Goal: Task Accomplishment & Management: Complete application form

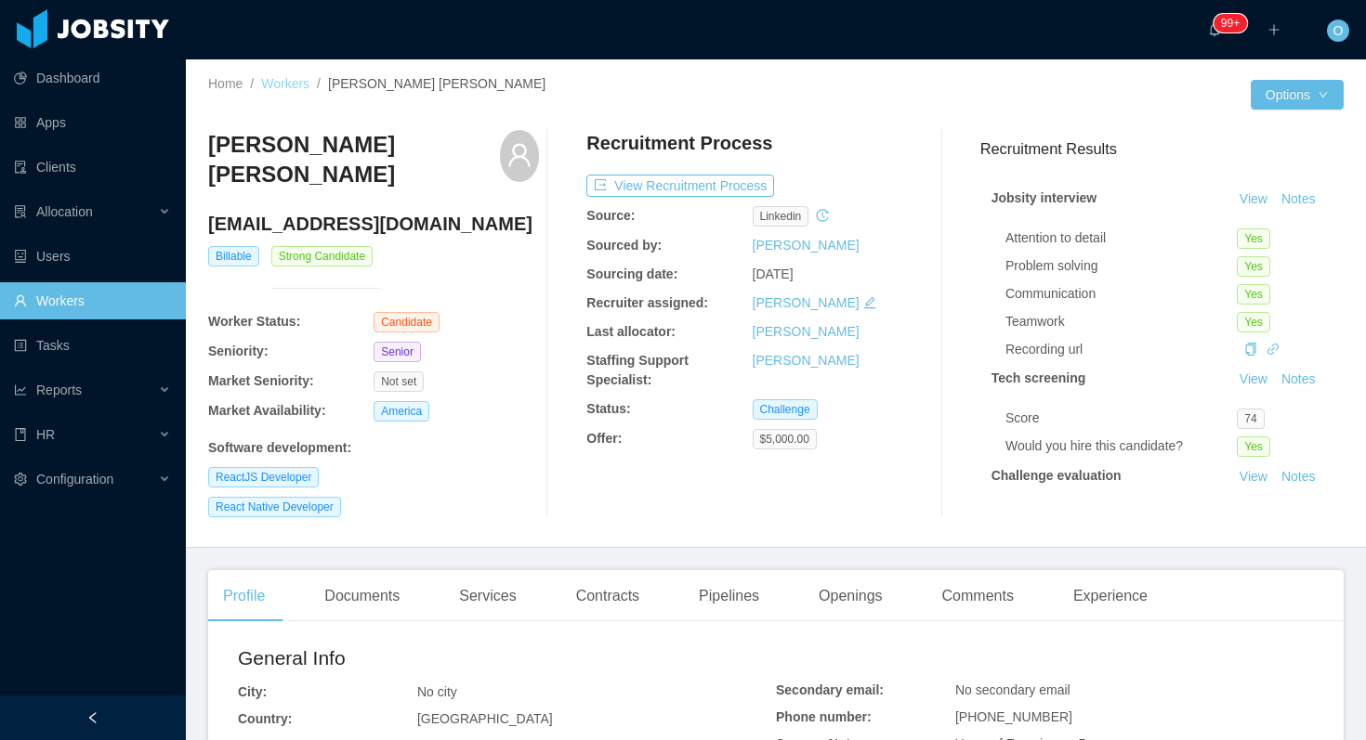
click at [286, 85] on link "Workers" at bounding box center [285, 83] width 48 height 15
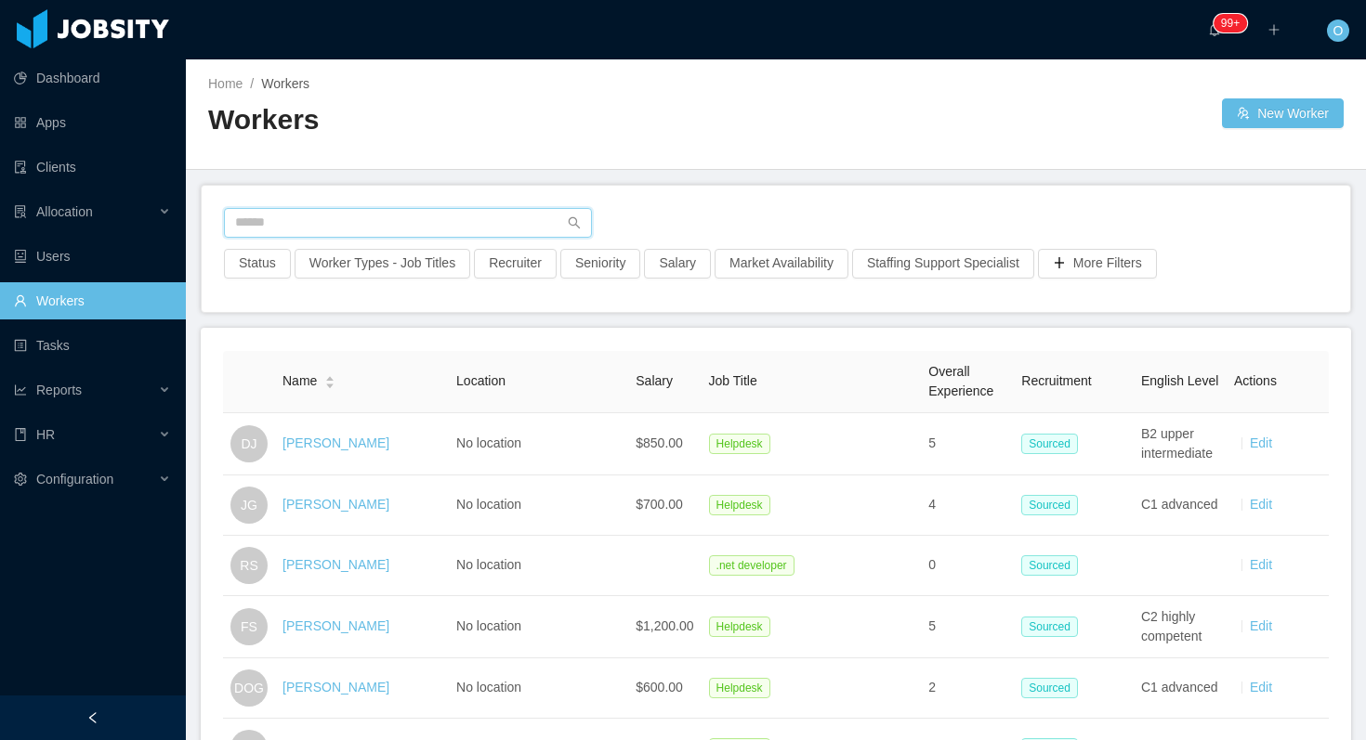
click at [529, 224] on input "text" at bounding box center [408, 223] width 368 height 30
paste input "**********"
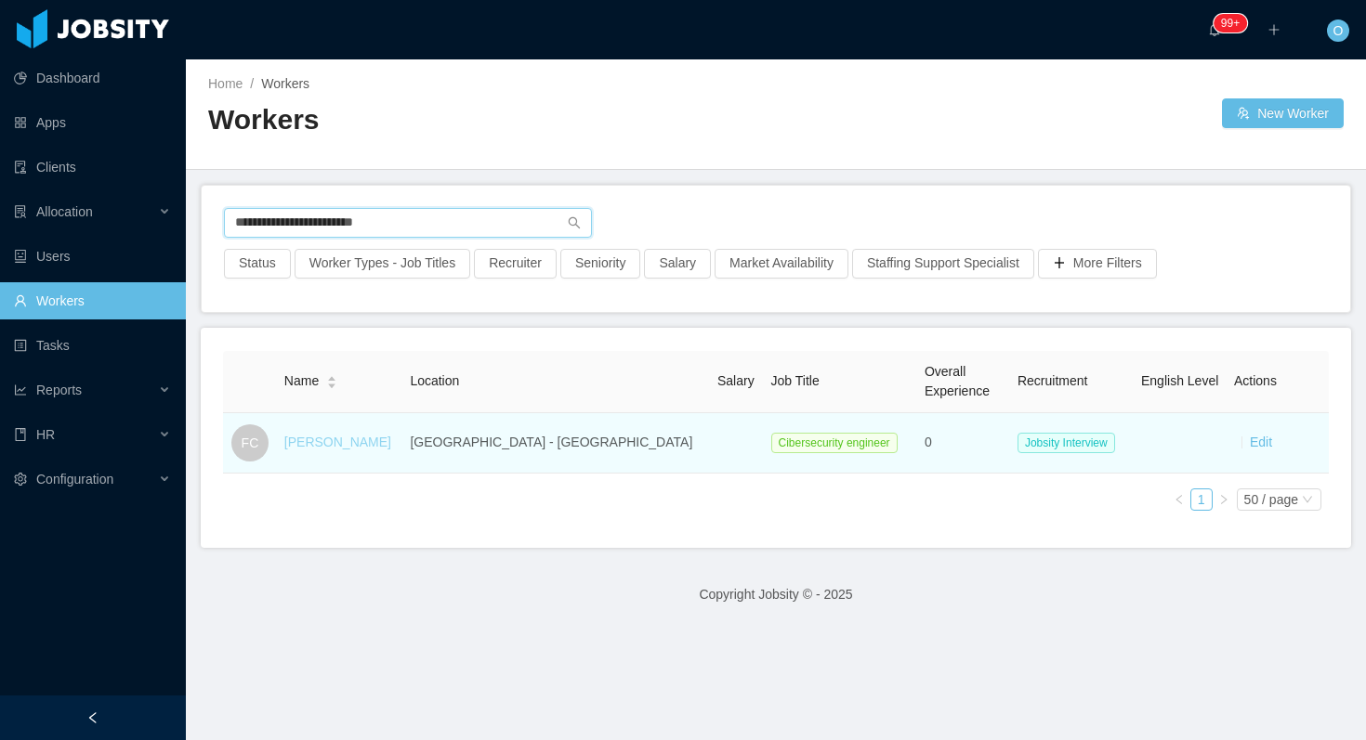
type input "**********"
click at [375, 444] on link "[PERSON_NAME]" at bounding box center [337, 442] width 107 height 15
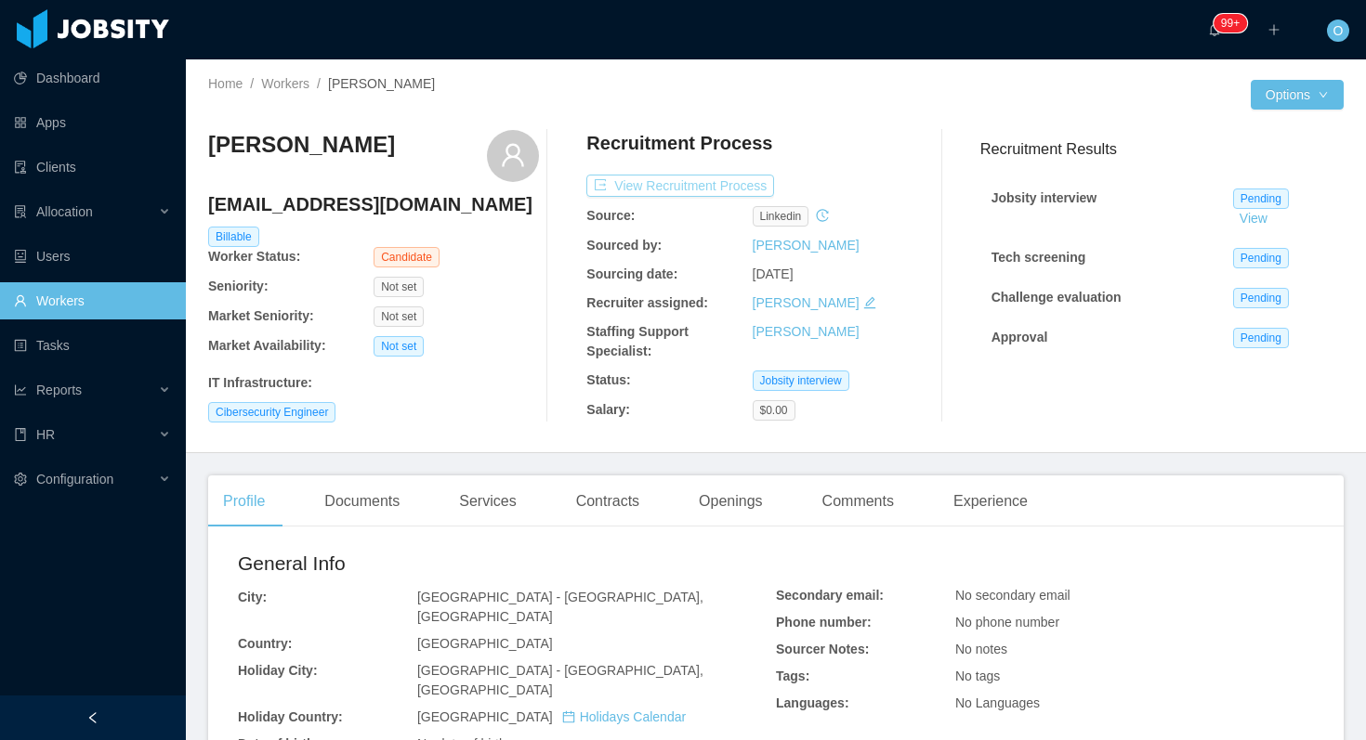
click at [736, 178] on button "View Recruitment Process" at bounding box center [680, 186] width 188 height 22
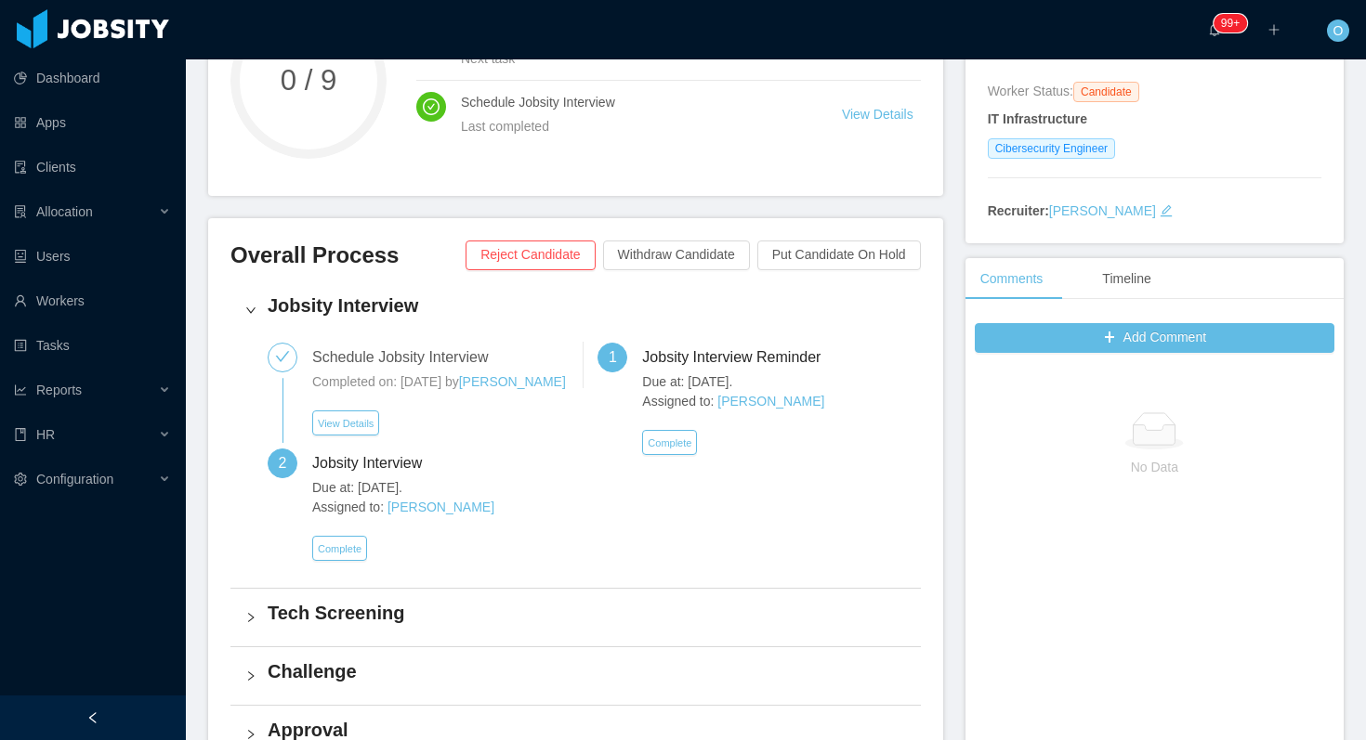
scroll to position [395, 0]
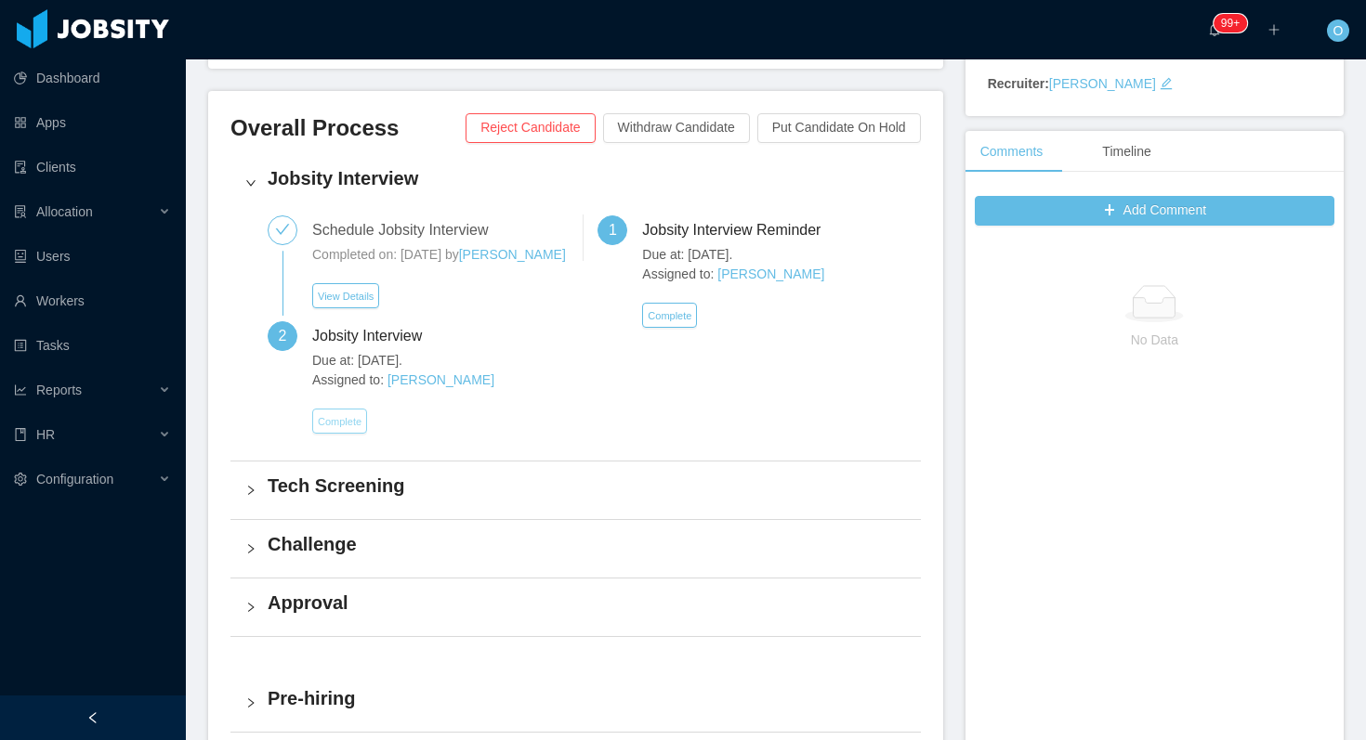
click at [353, 434] on button "Complete" at bounding box center [339, 421] width 55 height 25
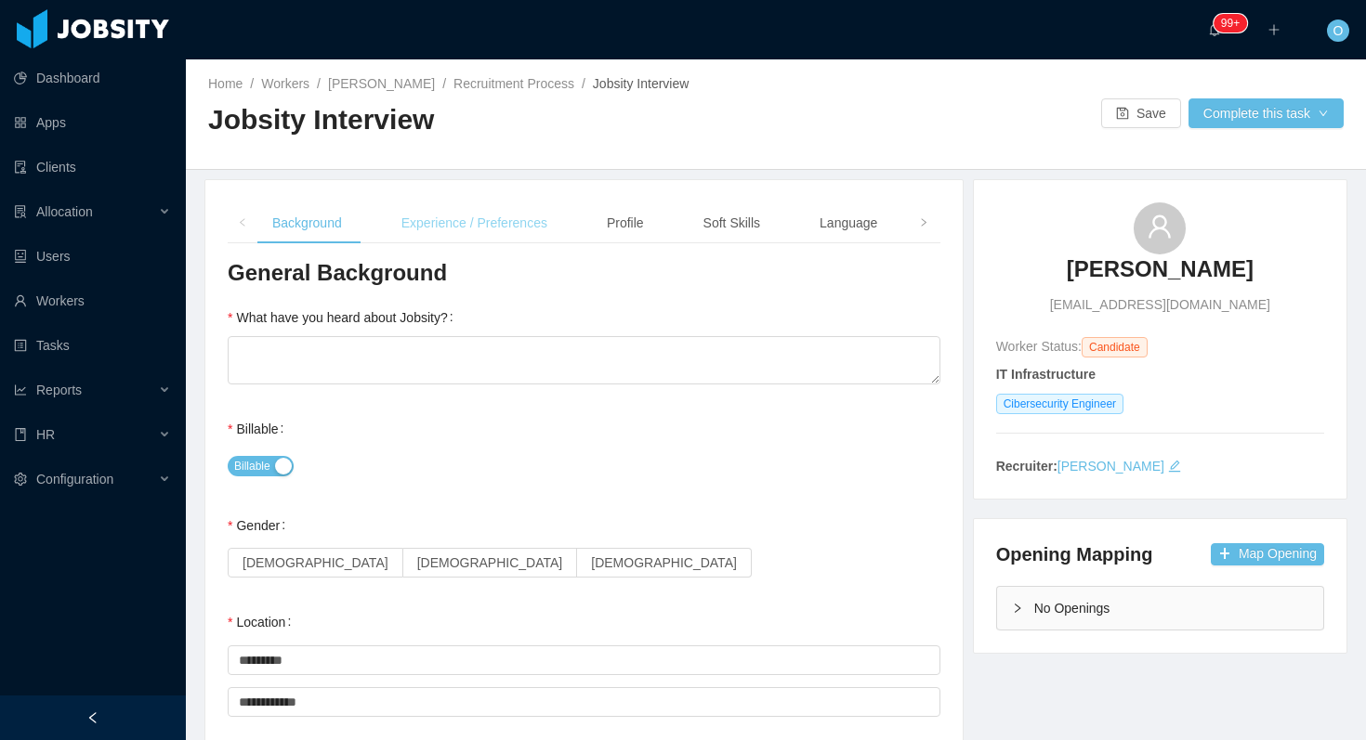
click at [519, 234] on div "Experience / Preferences" at bounding box center [475, 224] width 176 height 42
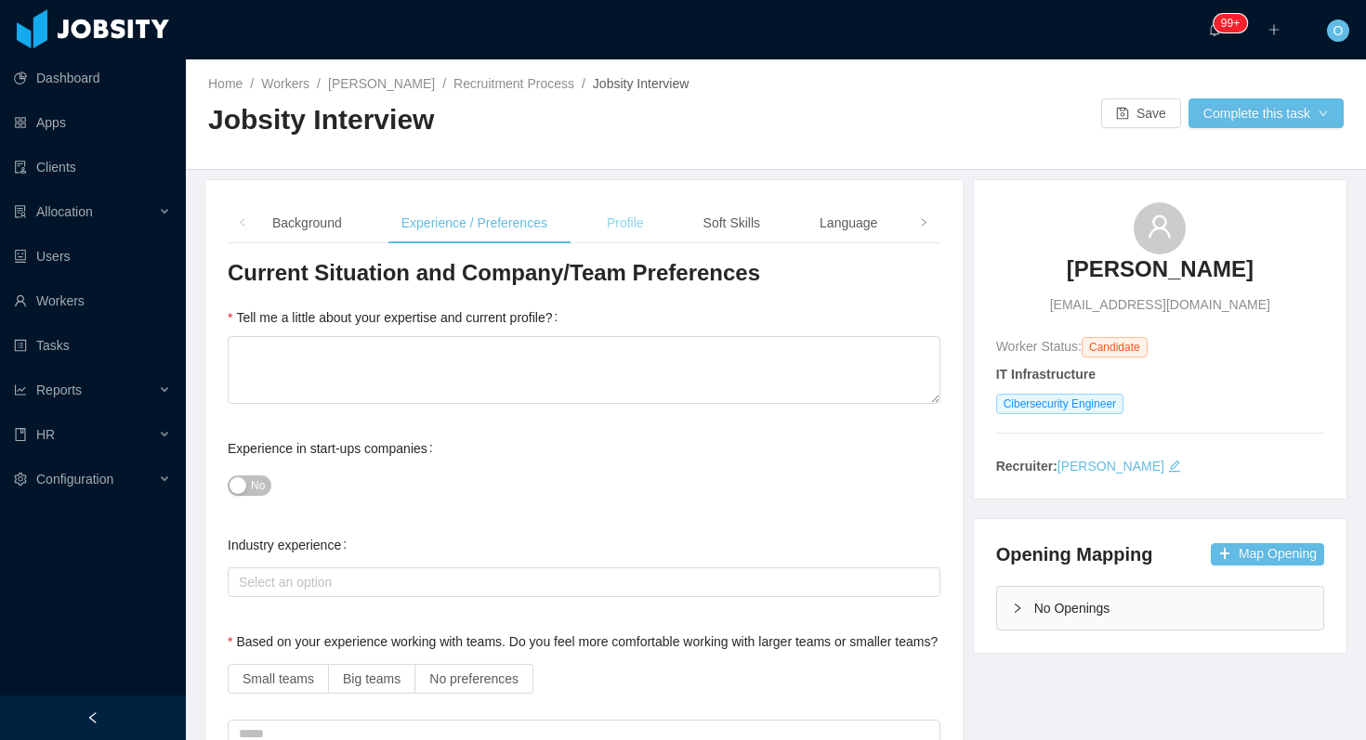
click at [649, 206] on div "Profile" at bounding box center [625, 224] width 67 height 42
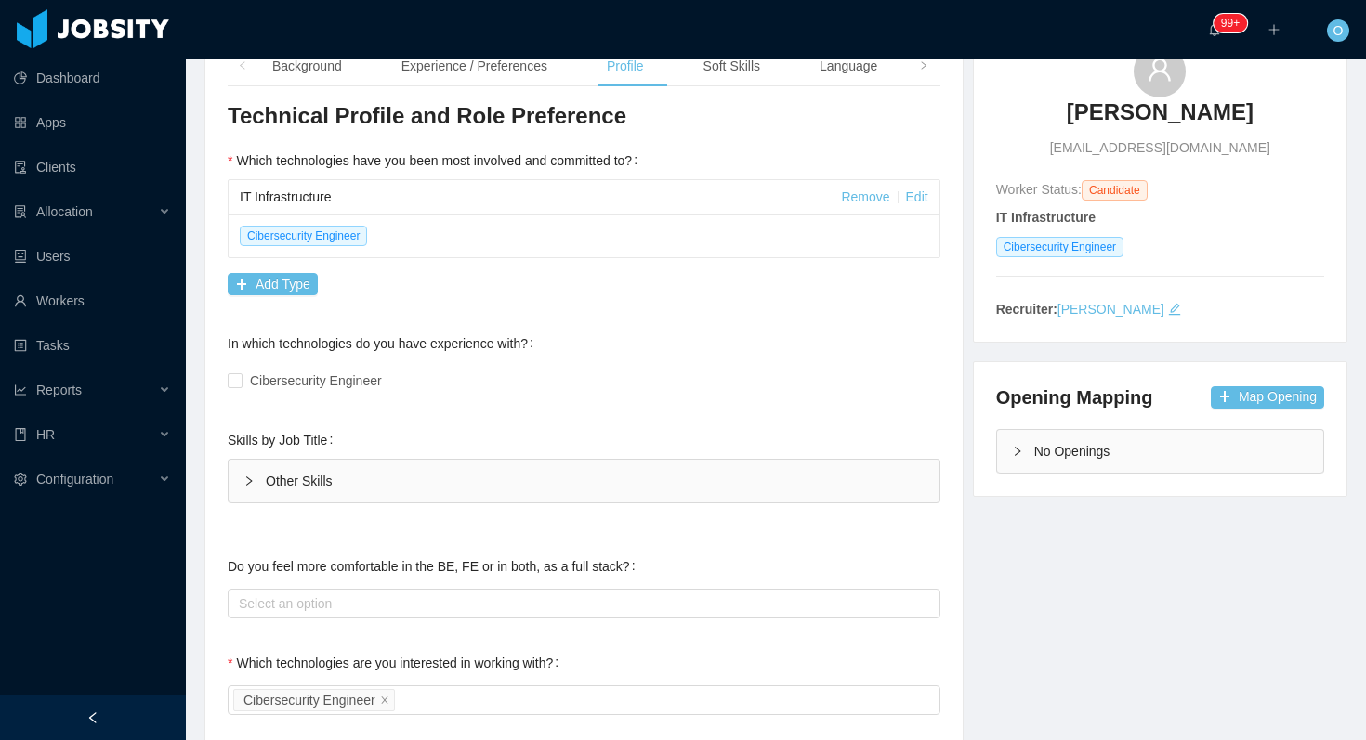
scroll to position [275, 0]
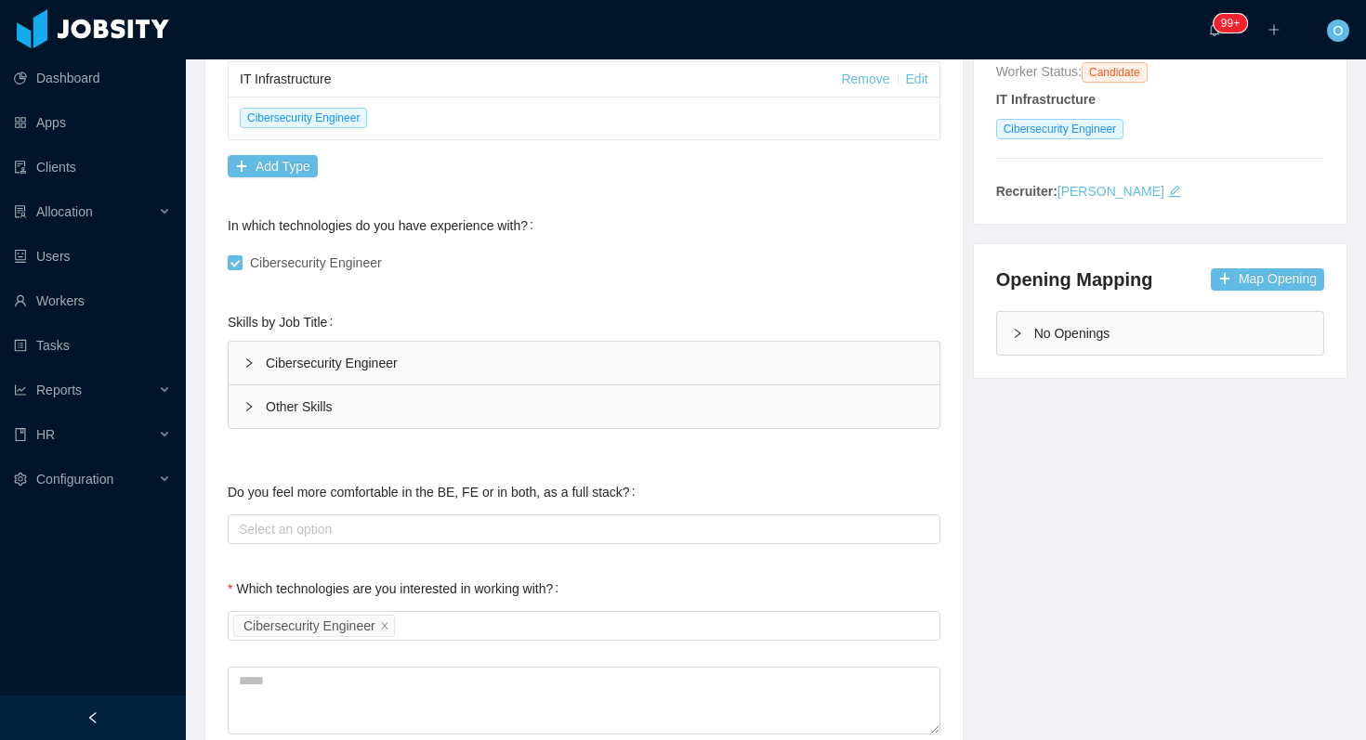
click at [360, 356] on div "Cibersecurity Engineer" at bounding box center [584, 363] width 711 height 43
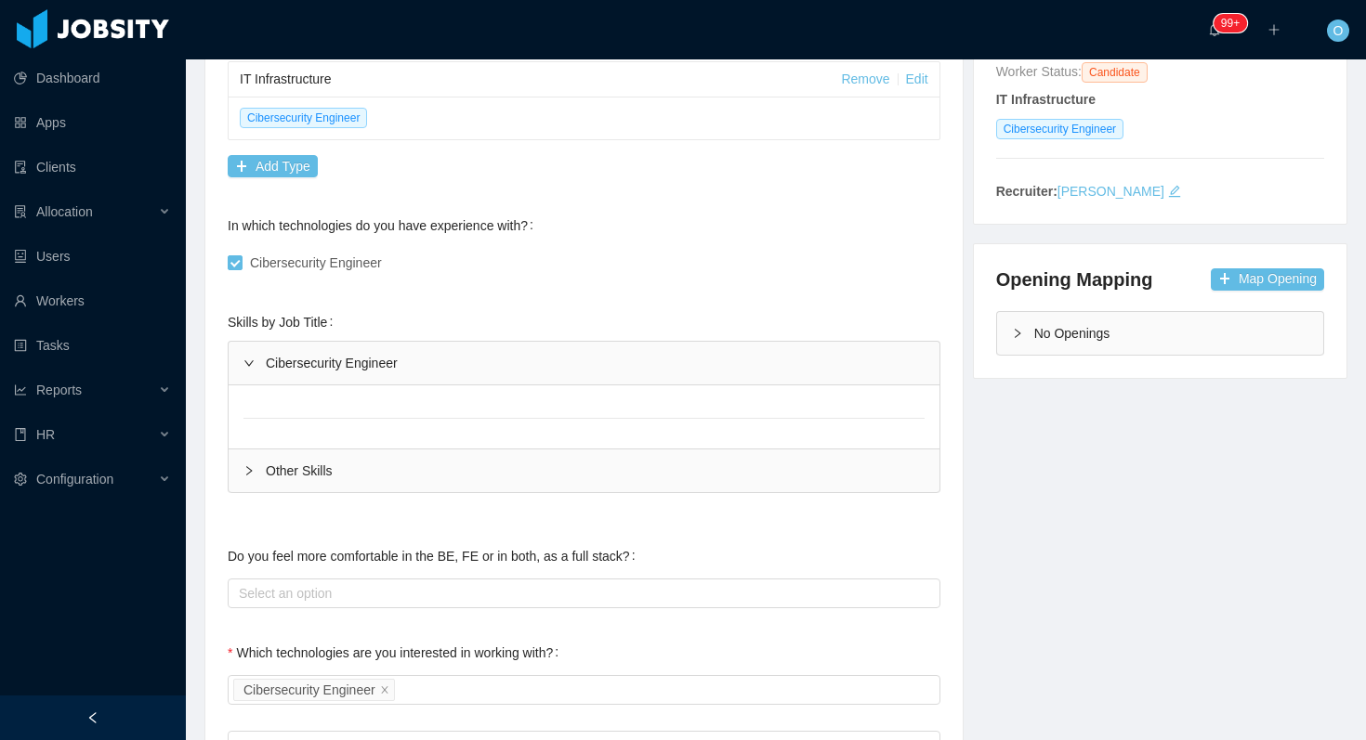
scroll to position [303, 0]
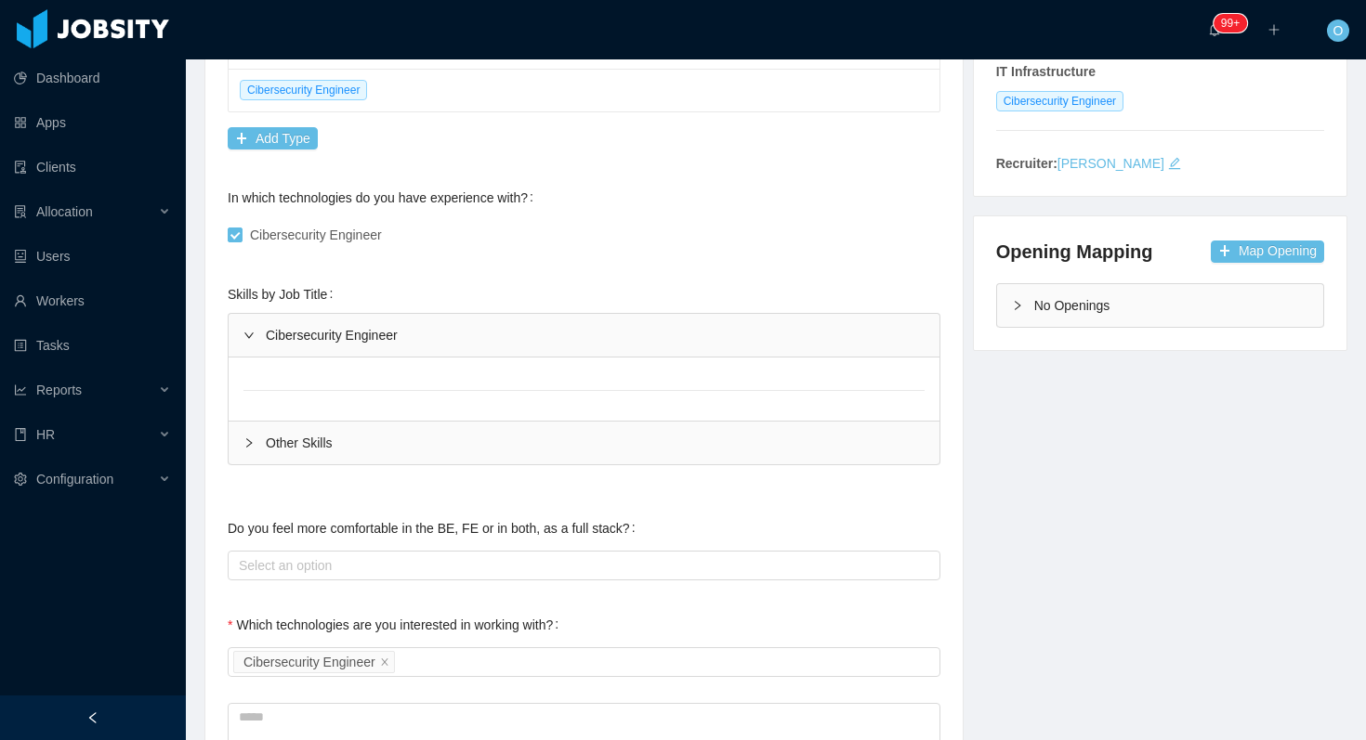
click at [363, 334] on div "Cibersecurity Engineer" at bounding box center [584, 335] width 711 height 43
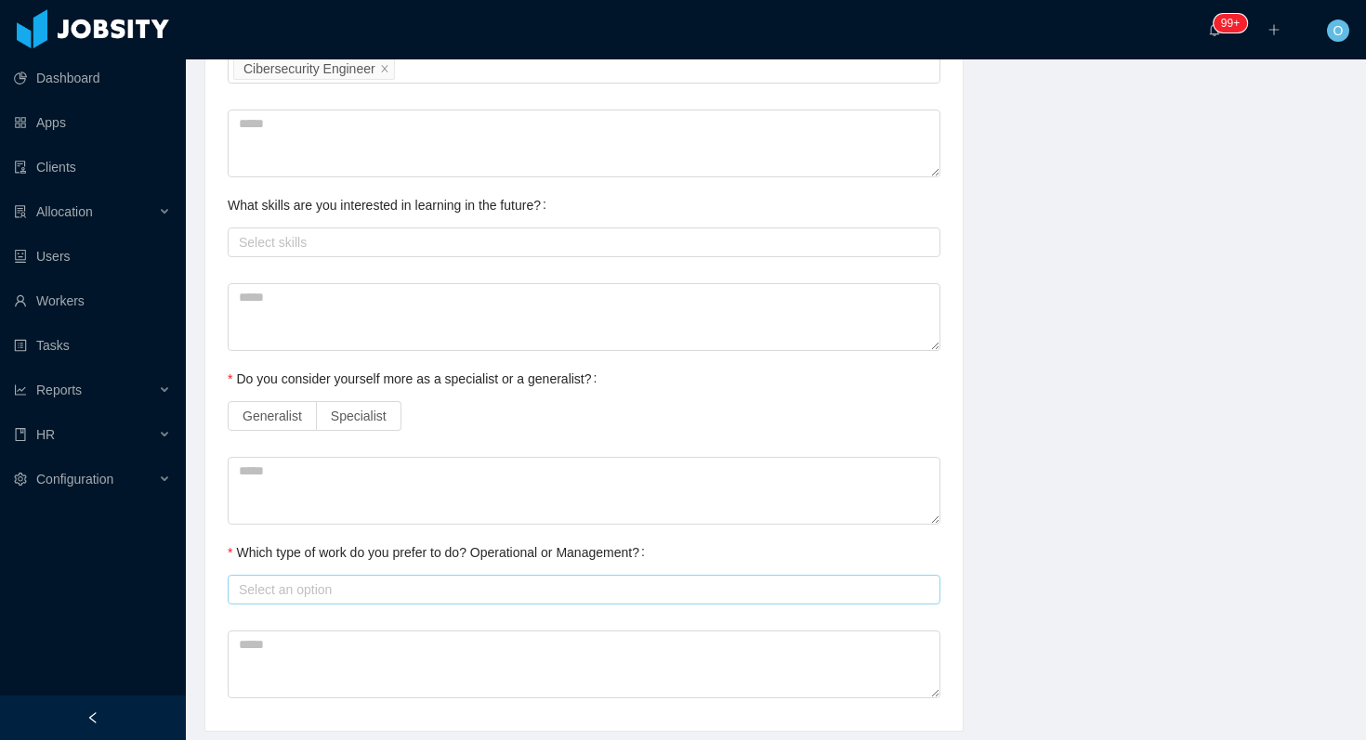
scroll to position [0, 0]
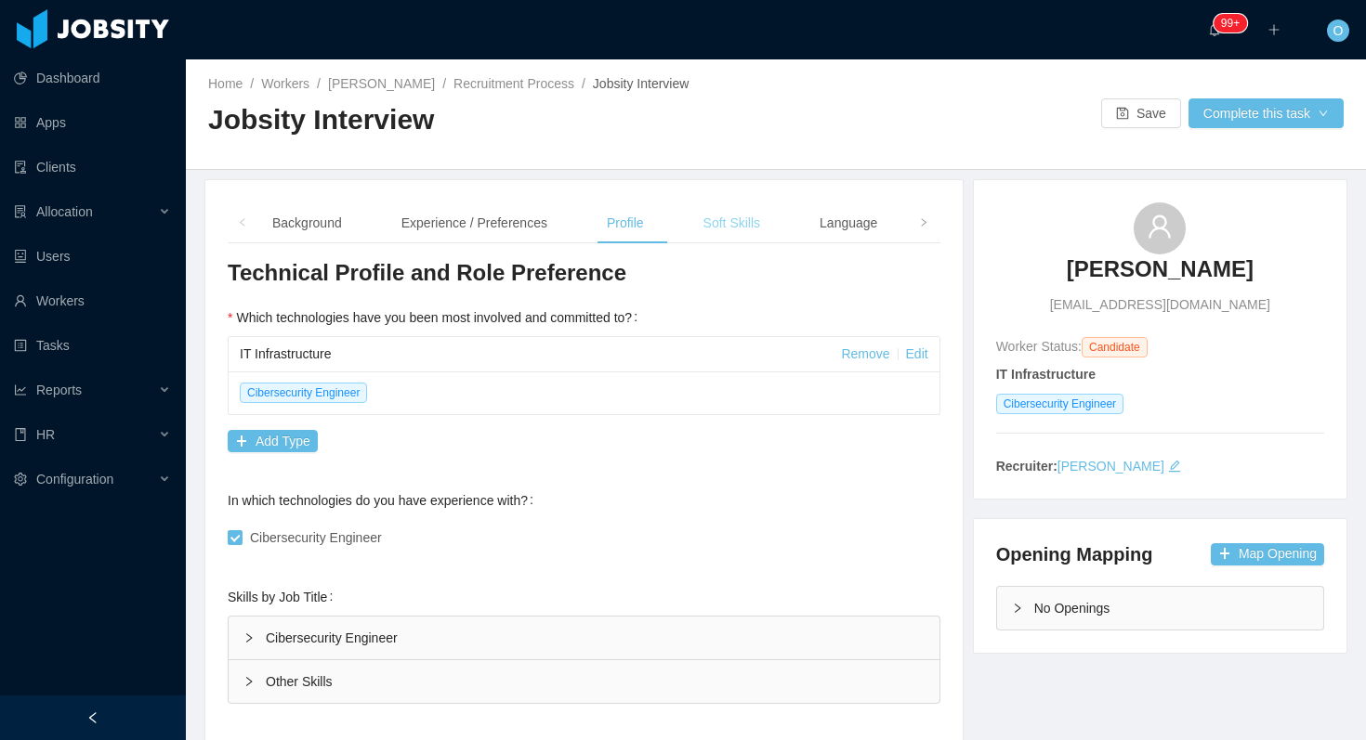
click at [759, 223] on div "Soft Skills" at bounding box center [731, 224] width 86 height 42
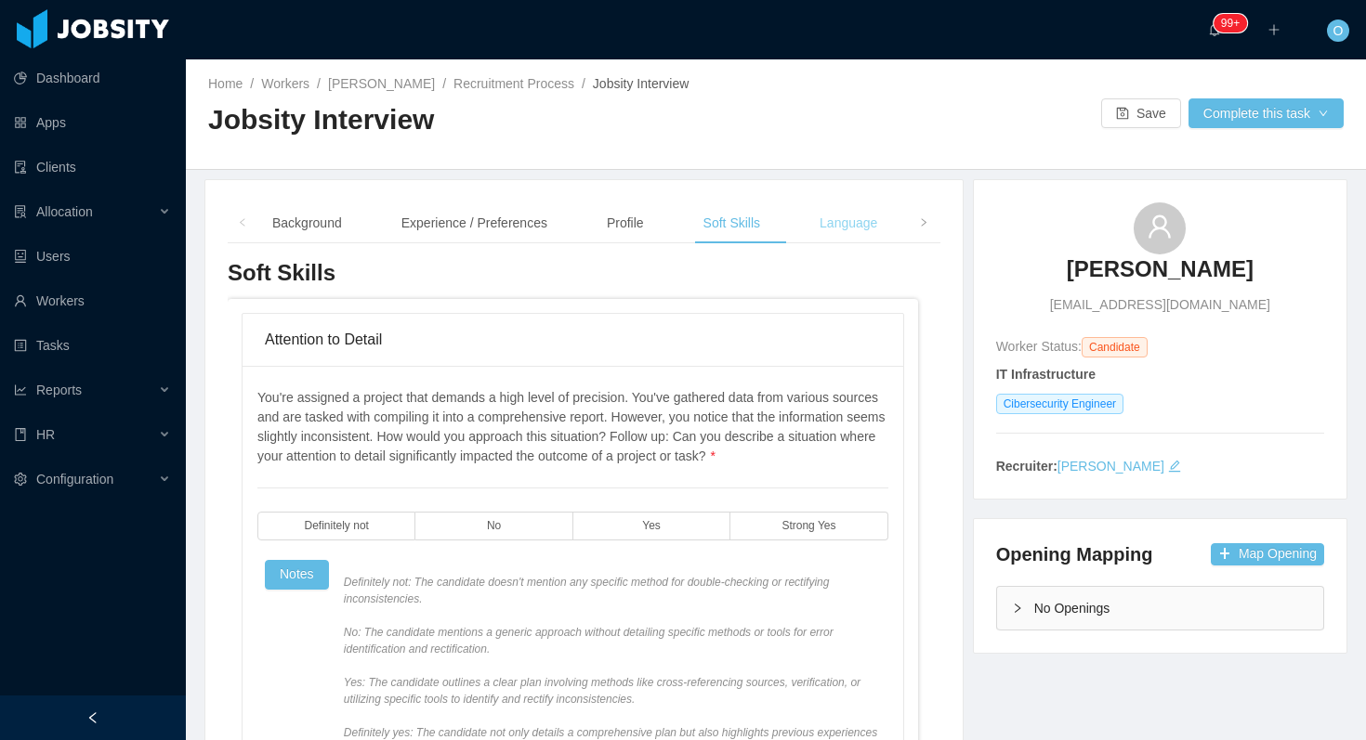
click at [854, 227] on div "Language" at bounding box center [848, 224] width 87 height 42
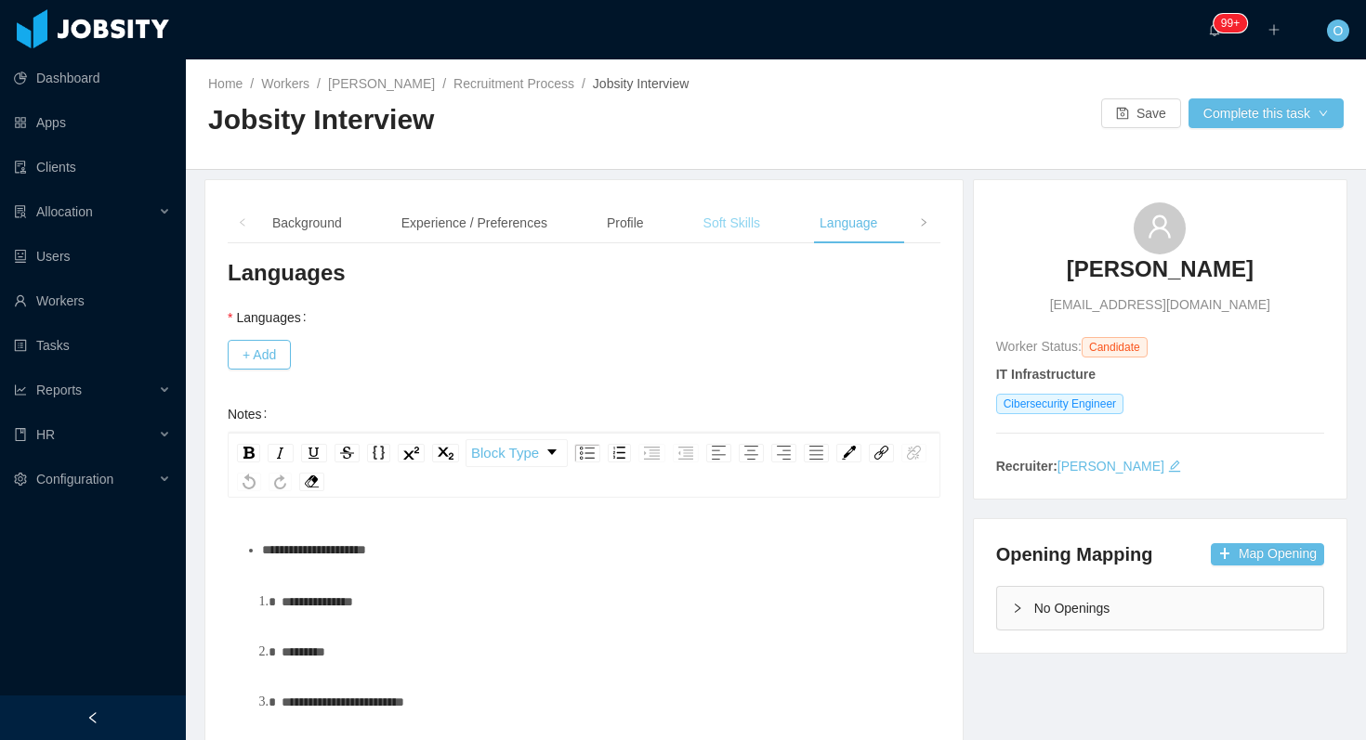
click at [728, 206] on div "Soft Skills" at bounding box center [731, 224] width 86 height 42
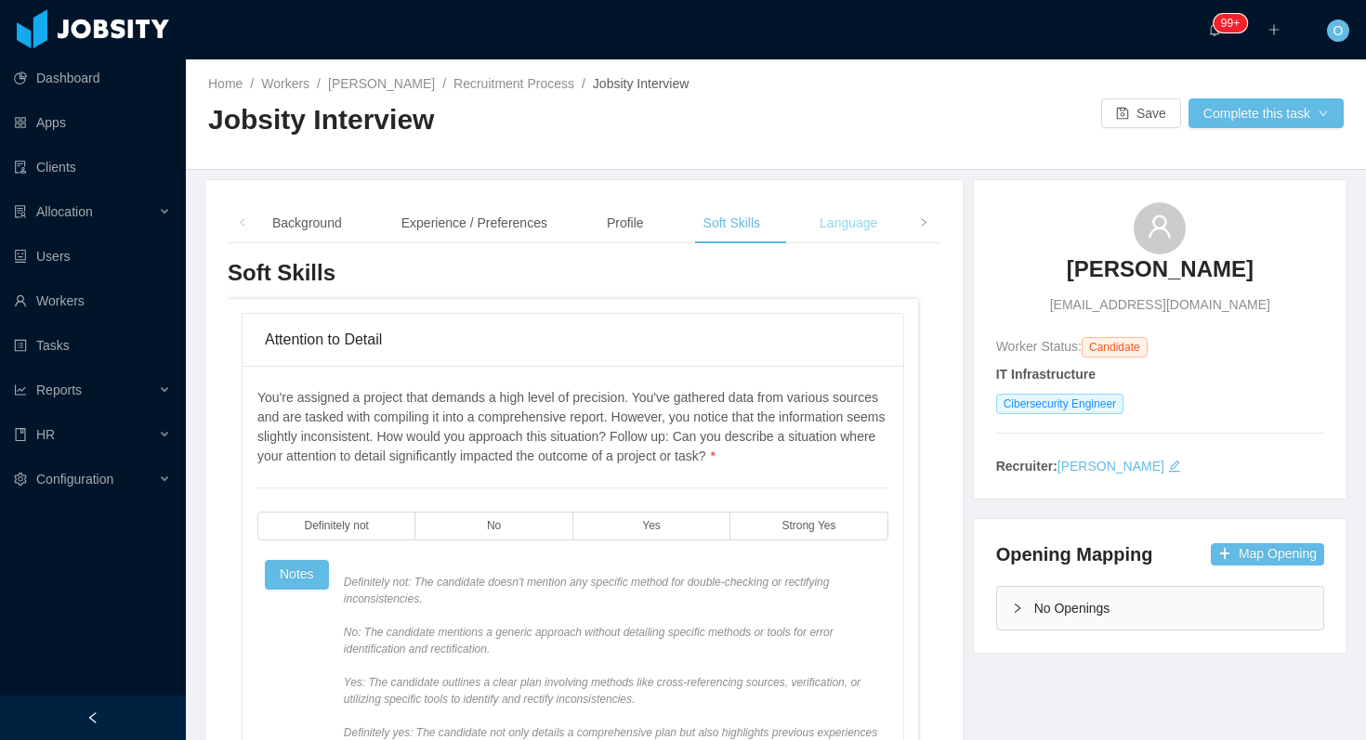
click at [857, 225] on div "Language" at bounding box center [848, 224] width 87 height 42
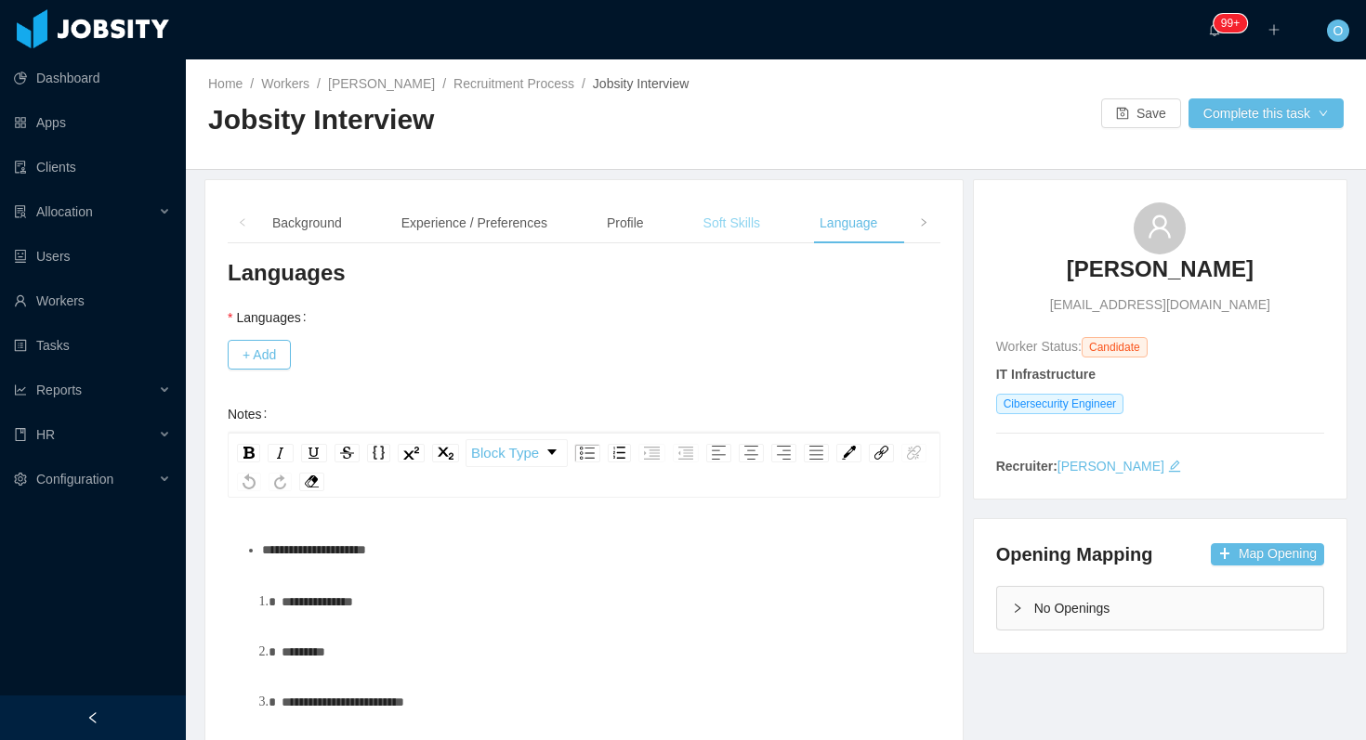
click at [754, 229] on div "Soft Skills" at bounding box center [731, 224] width 86 height 42
